Goal: Task Accomplishment & Management: Manage account settings

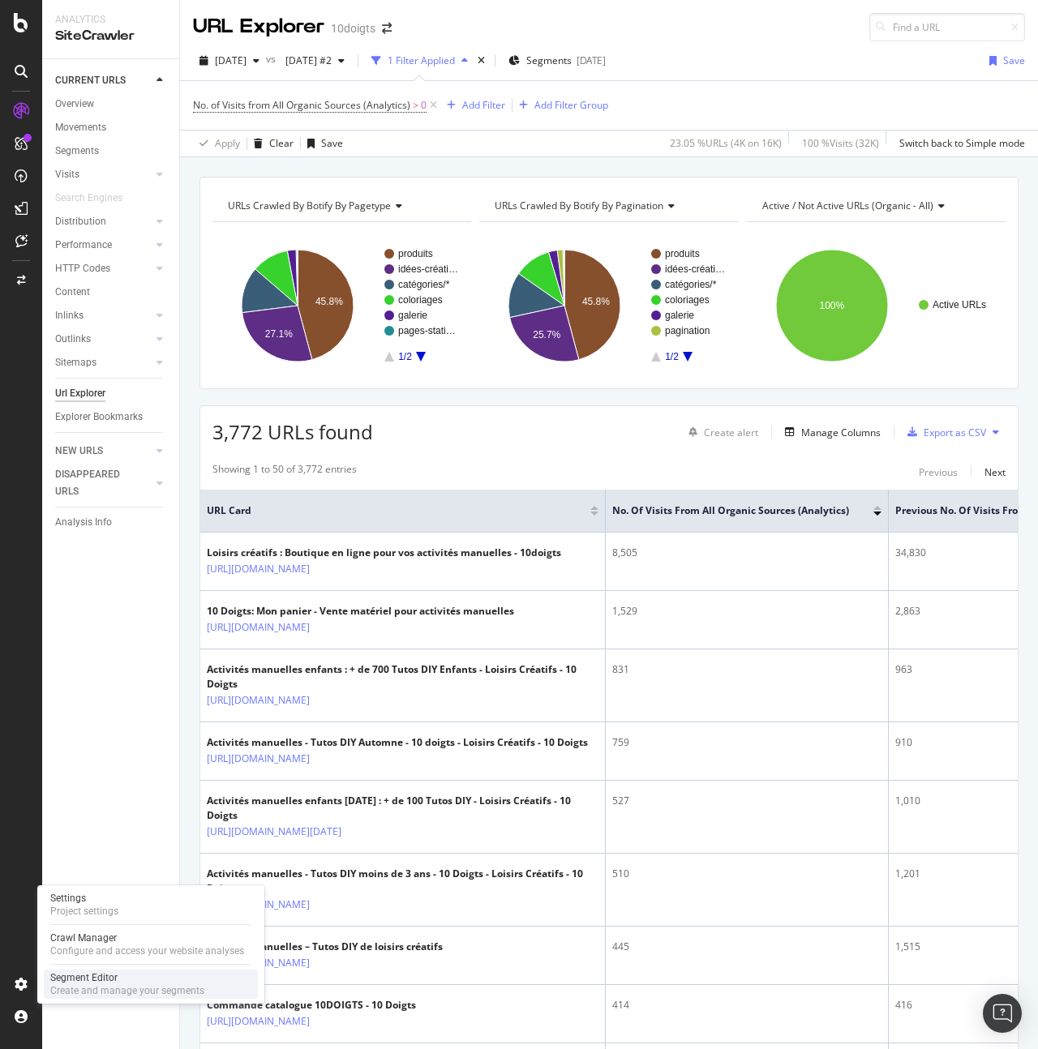
click at [108, 981] on div "Segment Editor" at bounding box center [127, 977] width 154 height 13
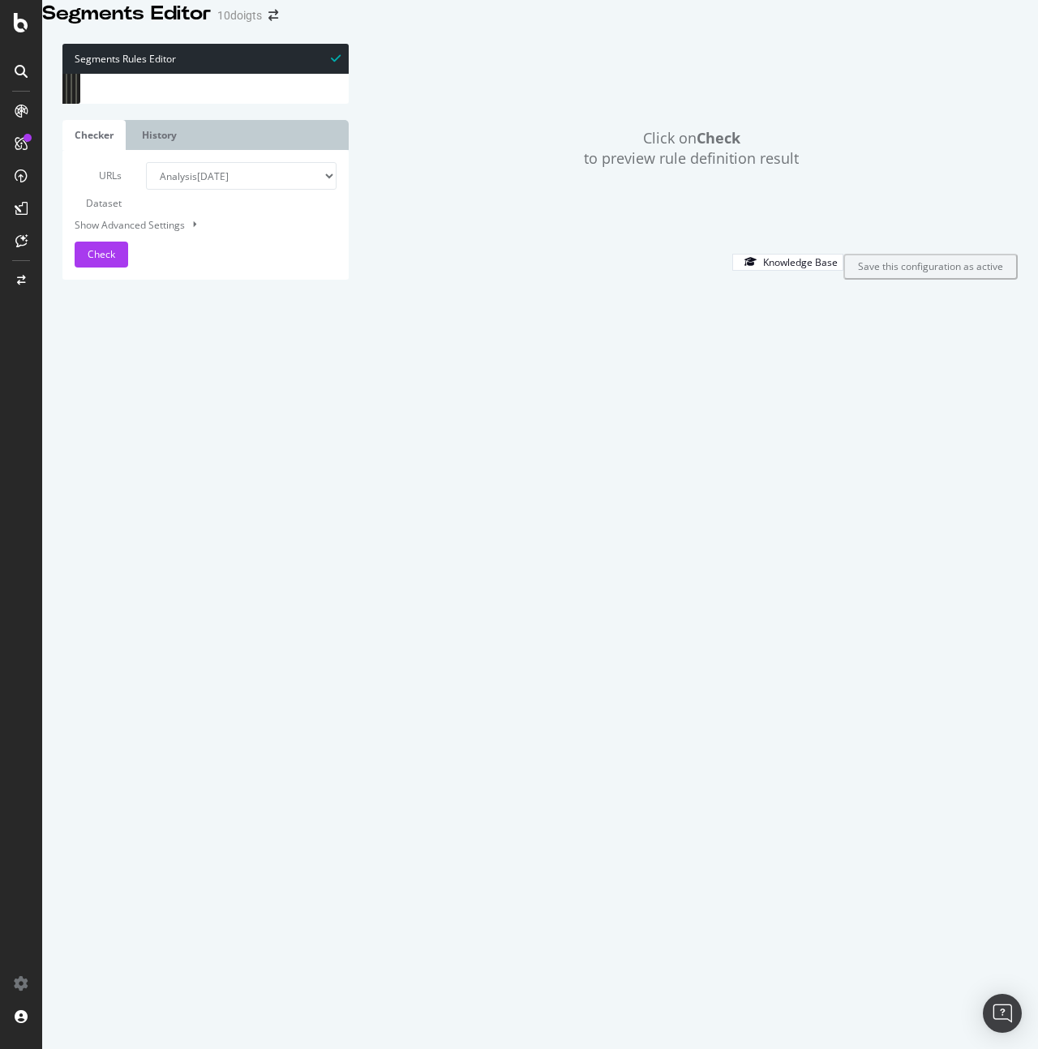
drag, startPoint x: 131, startPoint y: 388, endPoint x: 327, endPoint y: 385, distance: 195.5
click at [320, 385] on div "[ segment : pagetype ] @ home path / @ catégories/c/pagination path /c/* query …" at bounding box center [224, 454] width 247 height 760
drag, startPoint x: 258, startPoint y: 543, endPoint x: 132, endPoint y: 542, distance: 125.7
click at [132, 542] on div "[ segment : pagetype ] @ home path / @ catégories/c/pagination path /c/* query …" at bounding box center [224, 454] width 247 height 760
type textarea "path /idees-creatives/c/*"
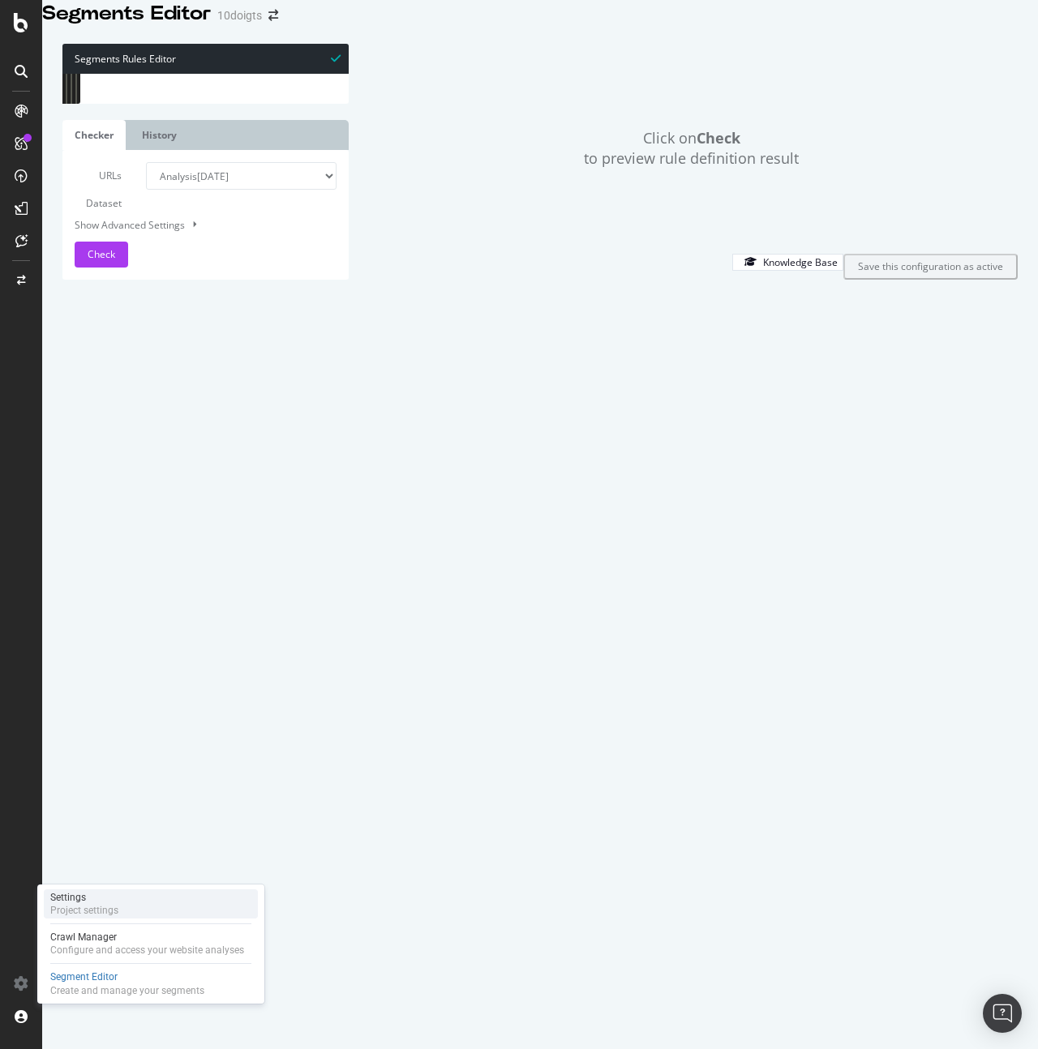
click at [105, 907] on div "Project settings" at bounding box center [84, 910] width 68 height 13
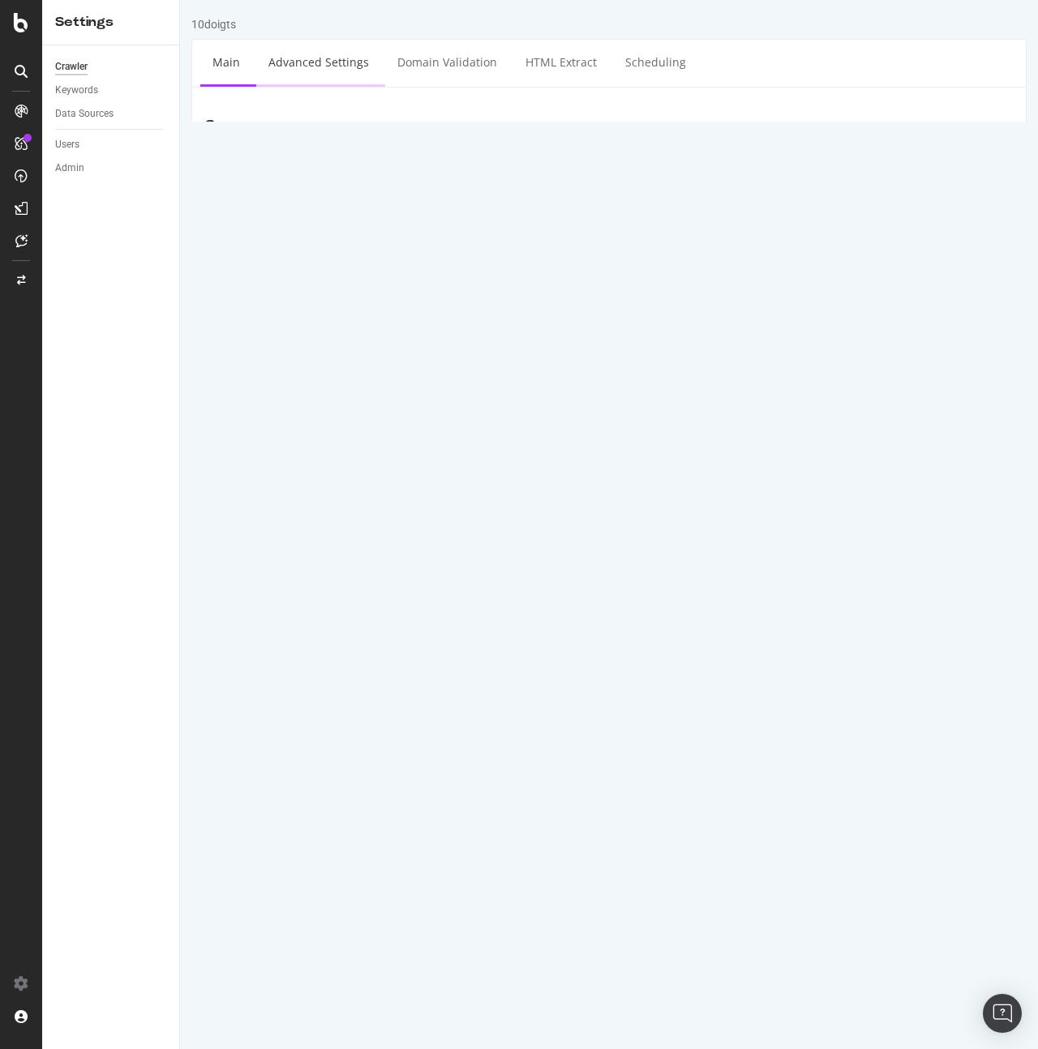
click at [318, 62] on link "Advanced Settings" at bounding box center [318, 62] width 125 height 45
click at [111, 111] on div "Data Sources" at bounding box center [84, 113] width 58 height 17
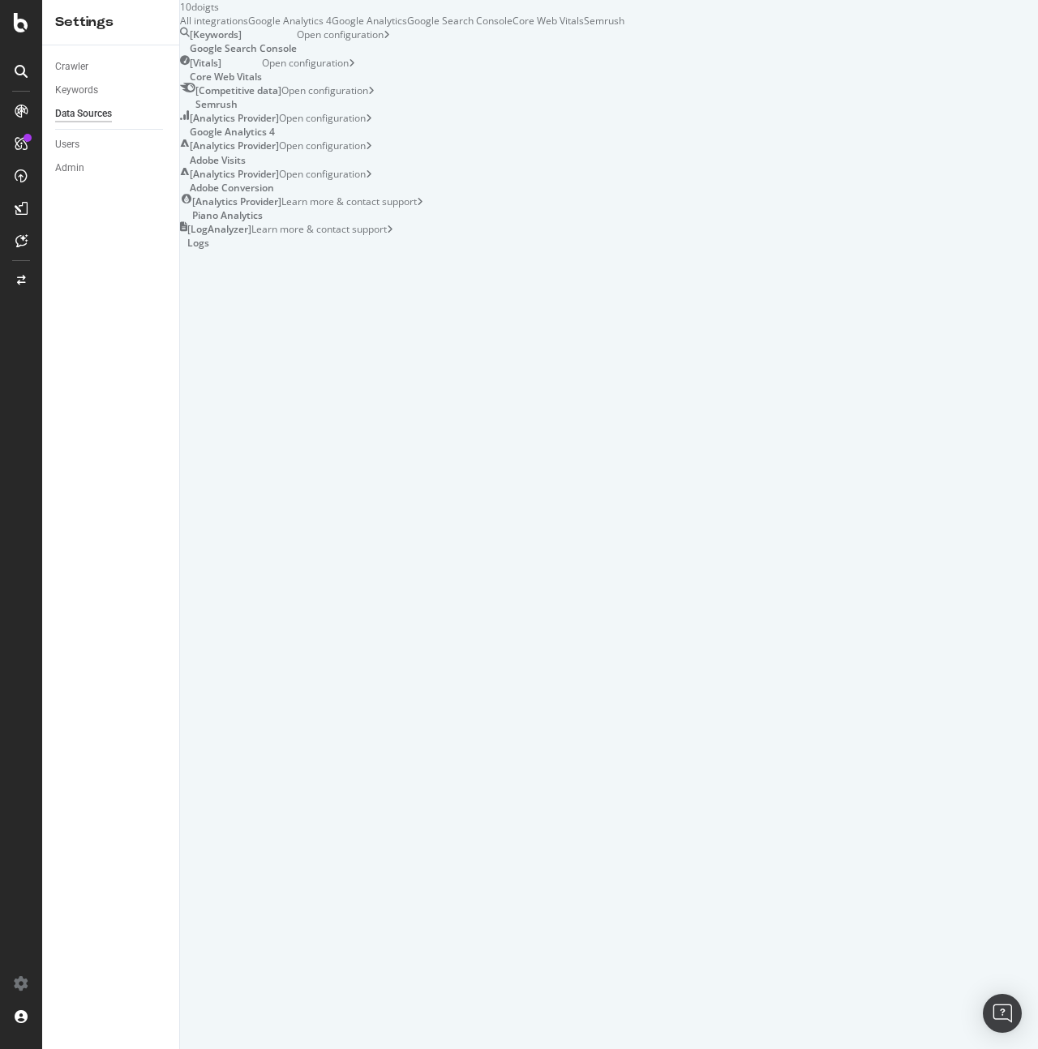
click at [372, 139] on div "Open configuration" at bounding box center [325, 125] width 93 height 28
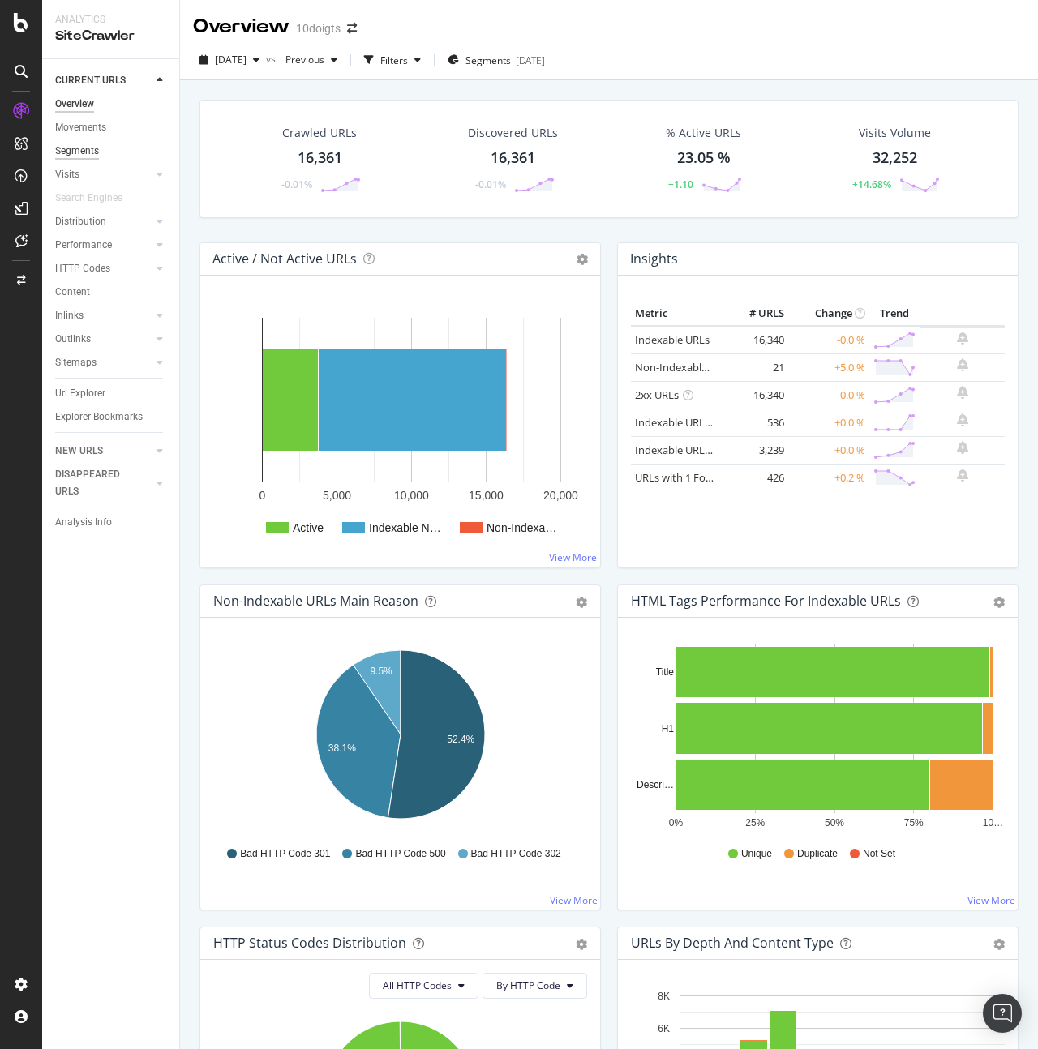
click at [94, 149] on div "Segments" at bounding box center [77, 151] width 44 height 17
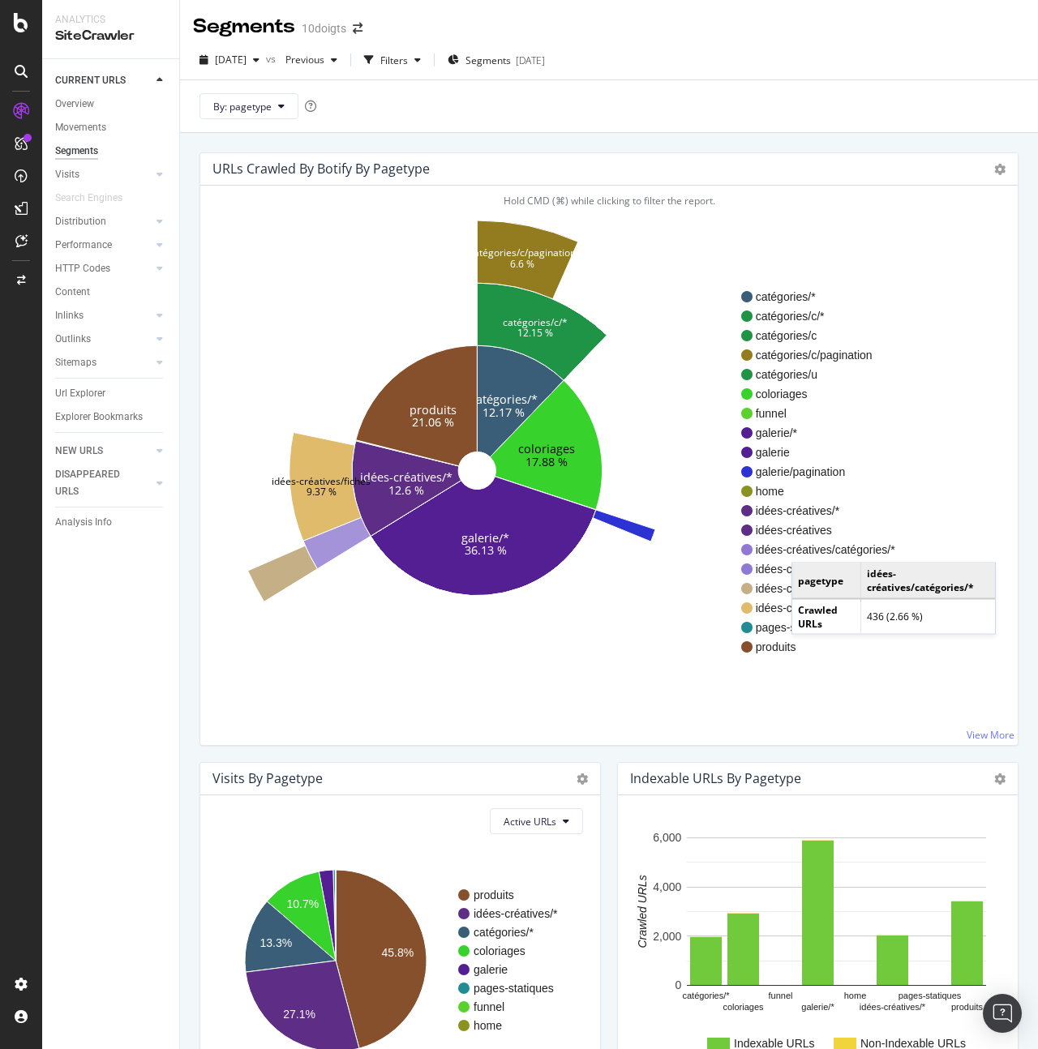
click at [808, 547] on span "idées-créatives/catégories/*" at bounding box center [849, 550] width 187 height 16
